Goal: Navigation & Orientation: Find specific page/section

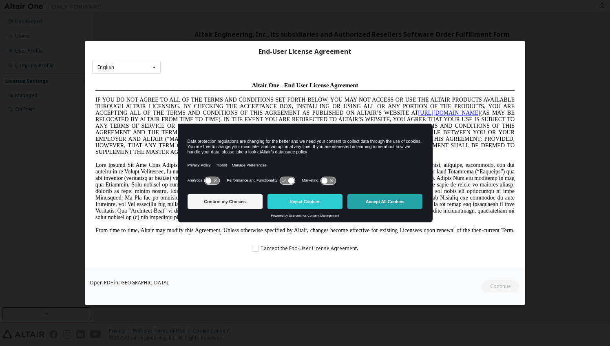
click at [366, 202] on button "Accept All Cookies" at bounding box center [385, 201] width 75 height 15
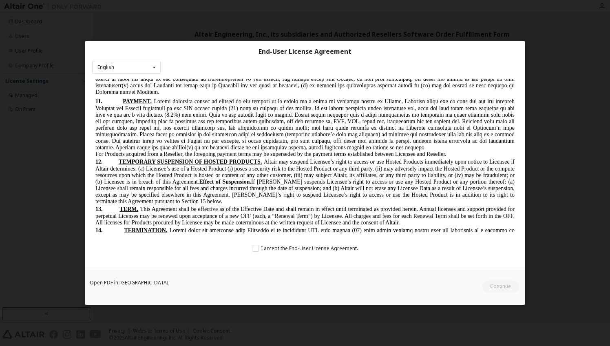
scroll to position [1724, 0]
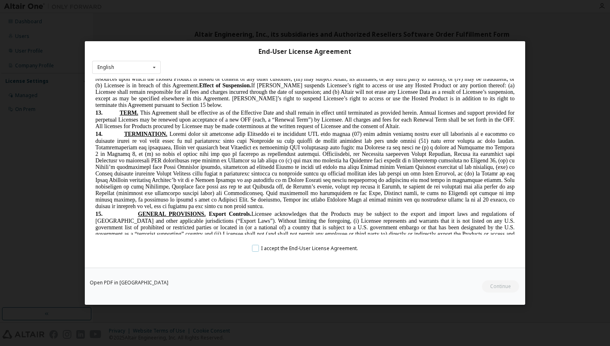
click at [256, 249] on label "I accept the End-User License Agreement." at bounding box center [305, 248] width 106 height 7
click at [490, 283] on button "Continue" at bounding box center [500, 286] width 38 height 12
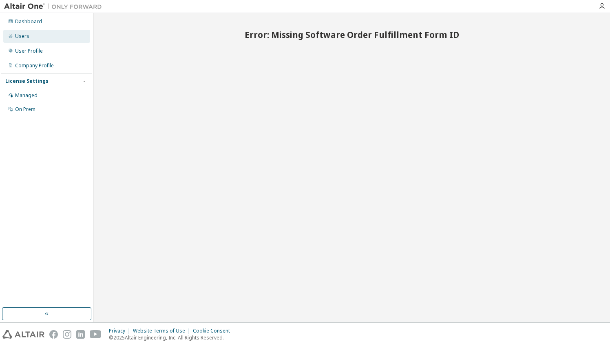
click at [35, 34] on div "Users" at bounding box center [46, 36] width 87 height 13
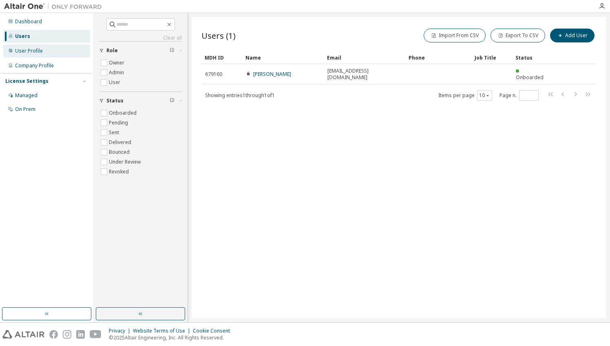
click at [28, 49] on div "User Profile" at bounding box center [29, 51] width 28 height 7
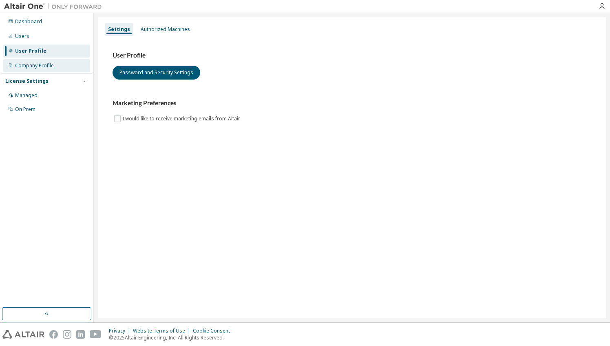
click at [22, 60] on div "Company Profile" at bounding box center [46, 65] width 87 height 13
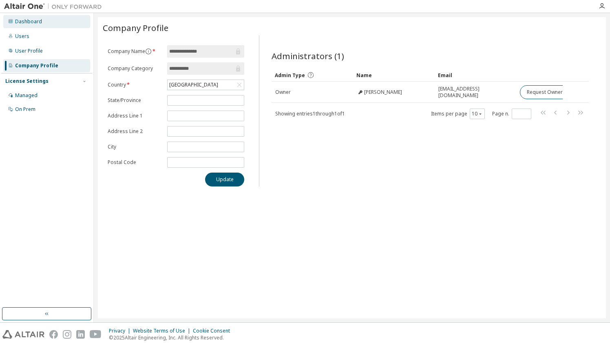
click at [25, 23] on div "Dashboard" at bounding box center [28, 21] width 27 height 7
